Goal: Transaction & Acquisition: Purchase product/service

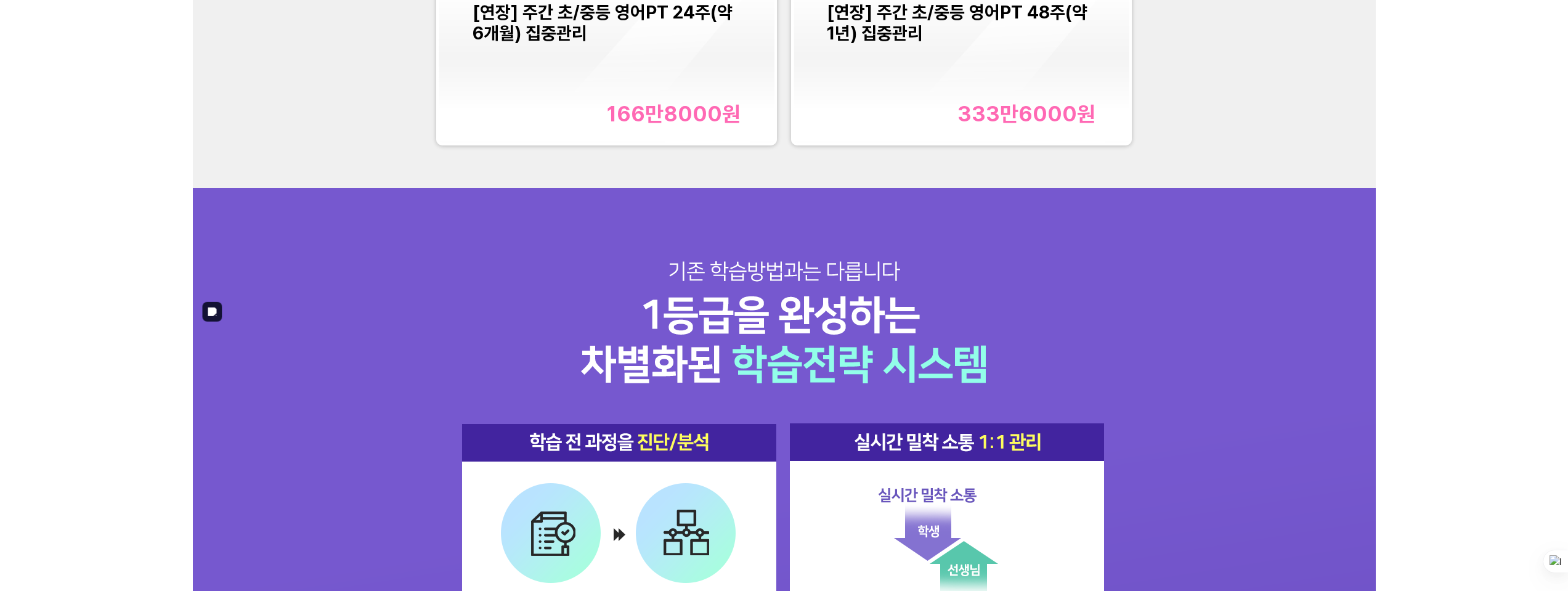
scroll to position [1426, 0]
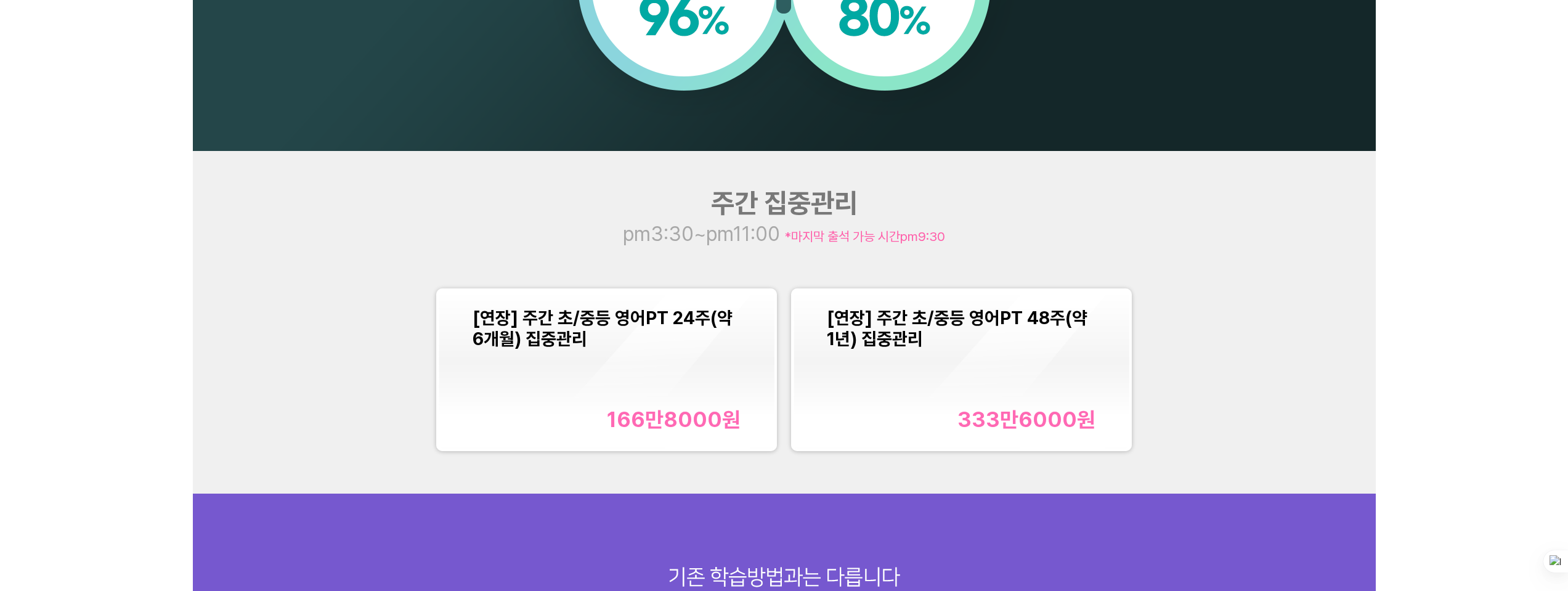
click at [640, 374] on div "[연장] 주간 초/중등 영어PT 24주(약 6개월) 집중관리 166만8000 원" at bounding box center [607, 370] width 269 height 125
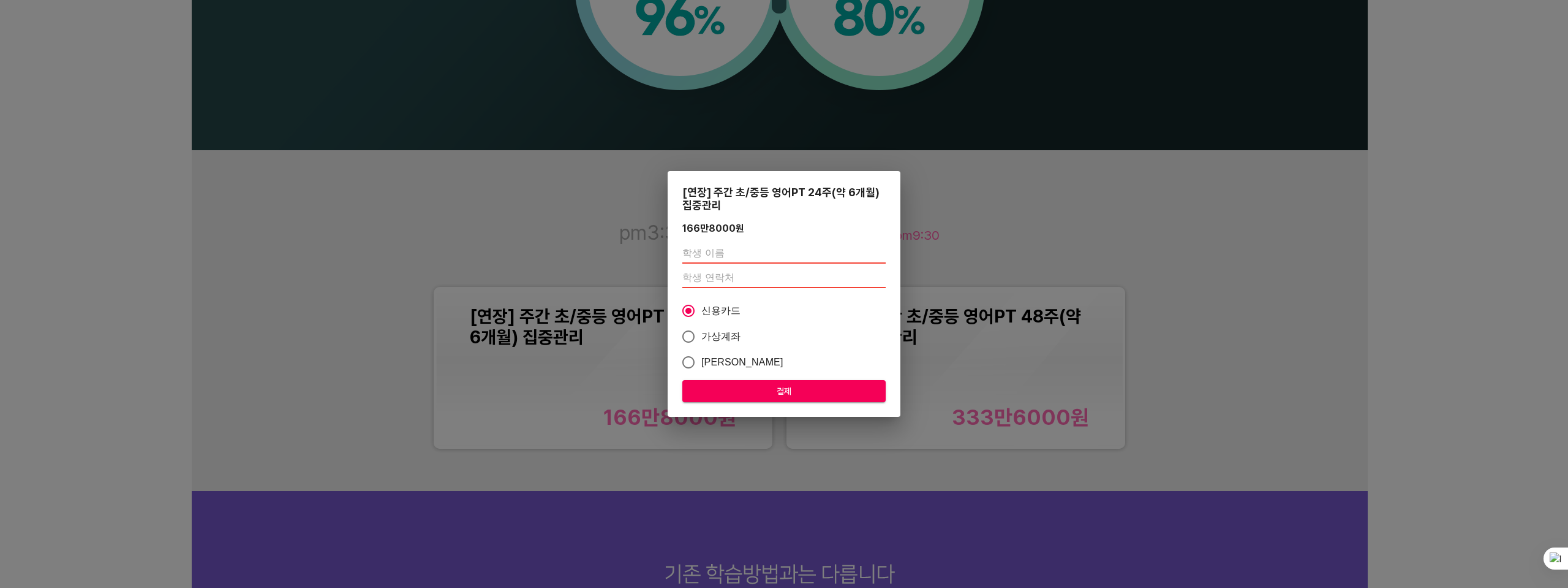
click at [706, 257] on input "text" at bounding box center [784, 254] width 203 height 19
type input "[PERSON_NAME]"
type input "01092796010"
click at [772, 395] on span "결제" at bounding box center [784, 392] width 184 height 15
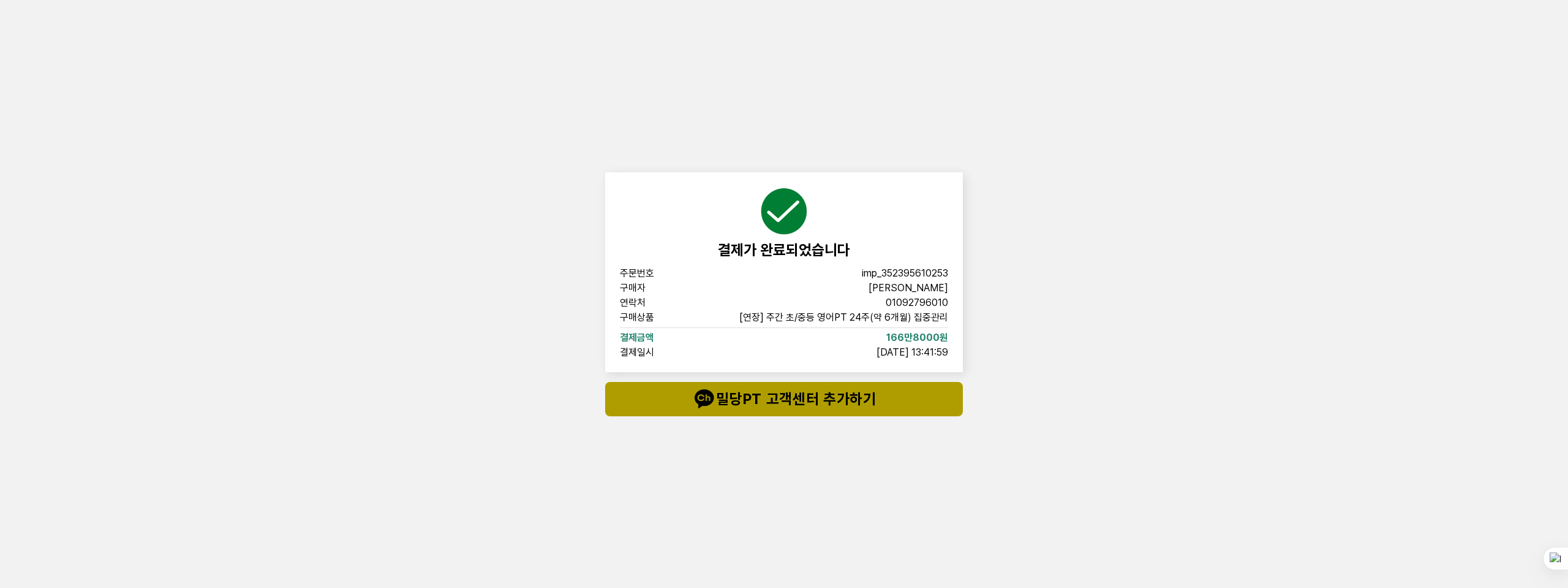
click at [871, 407] on span "밀당PT 고객센터 추가하기" at bounding box center [784, 399] width 309 height 25
